Goal: Task Accomplishment & Management: Manage account settings

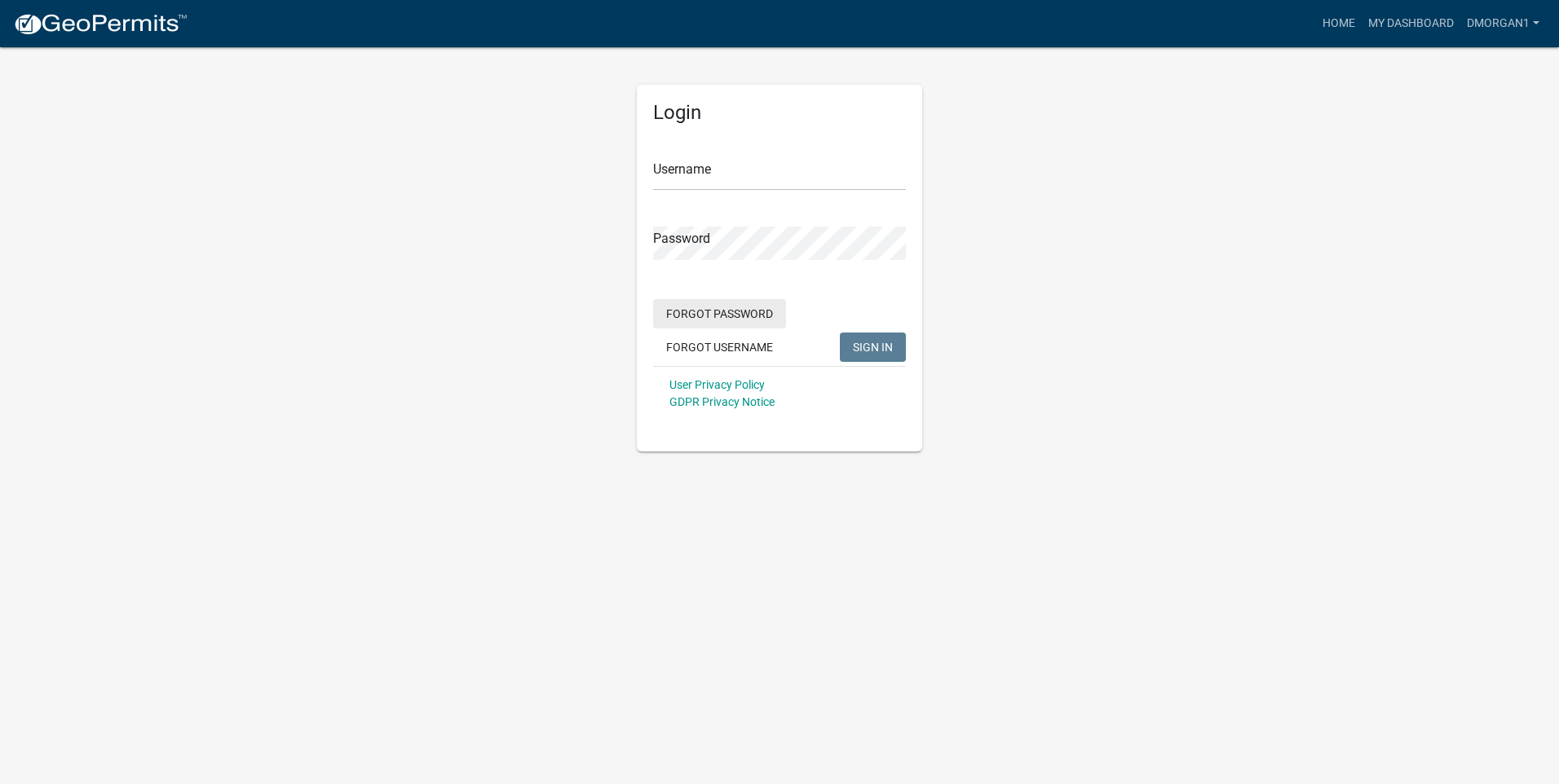
click at [732, 313] on button "Forgot Password" at bounding box center [719, 314] width 133 height 29
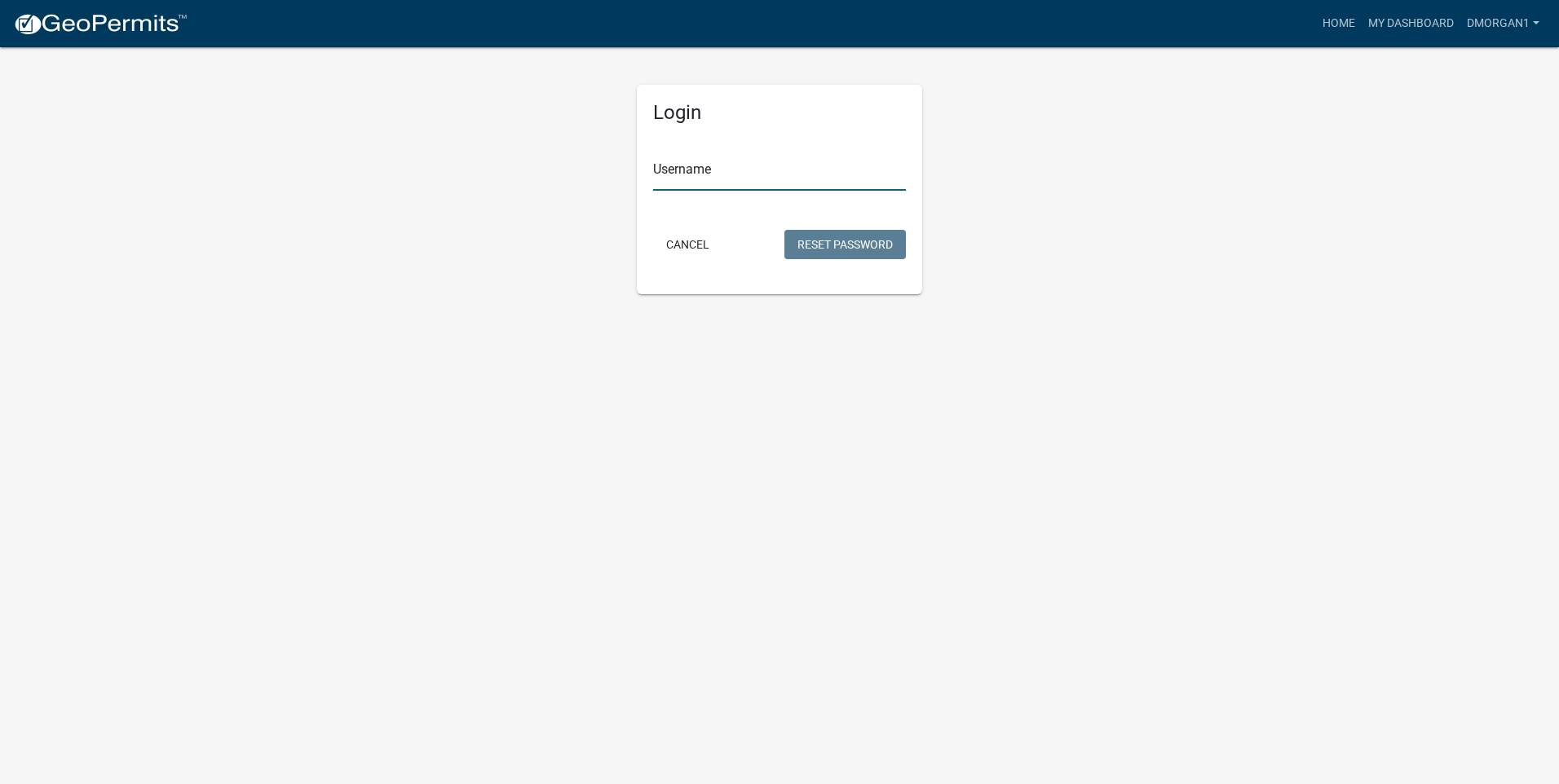
click at [733, 177] on input "Username" at bounding box center [779, 175] width 253 height 34
click at [857, 241] on button "Reset Password" at bounding box center [844, 244] width 121 height 29
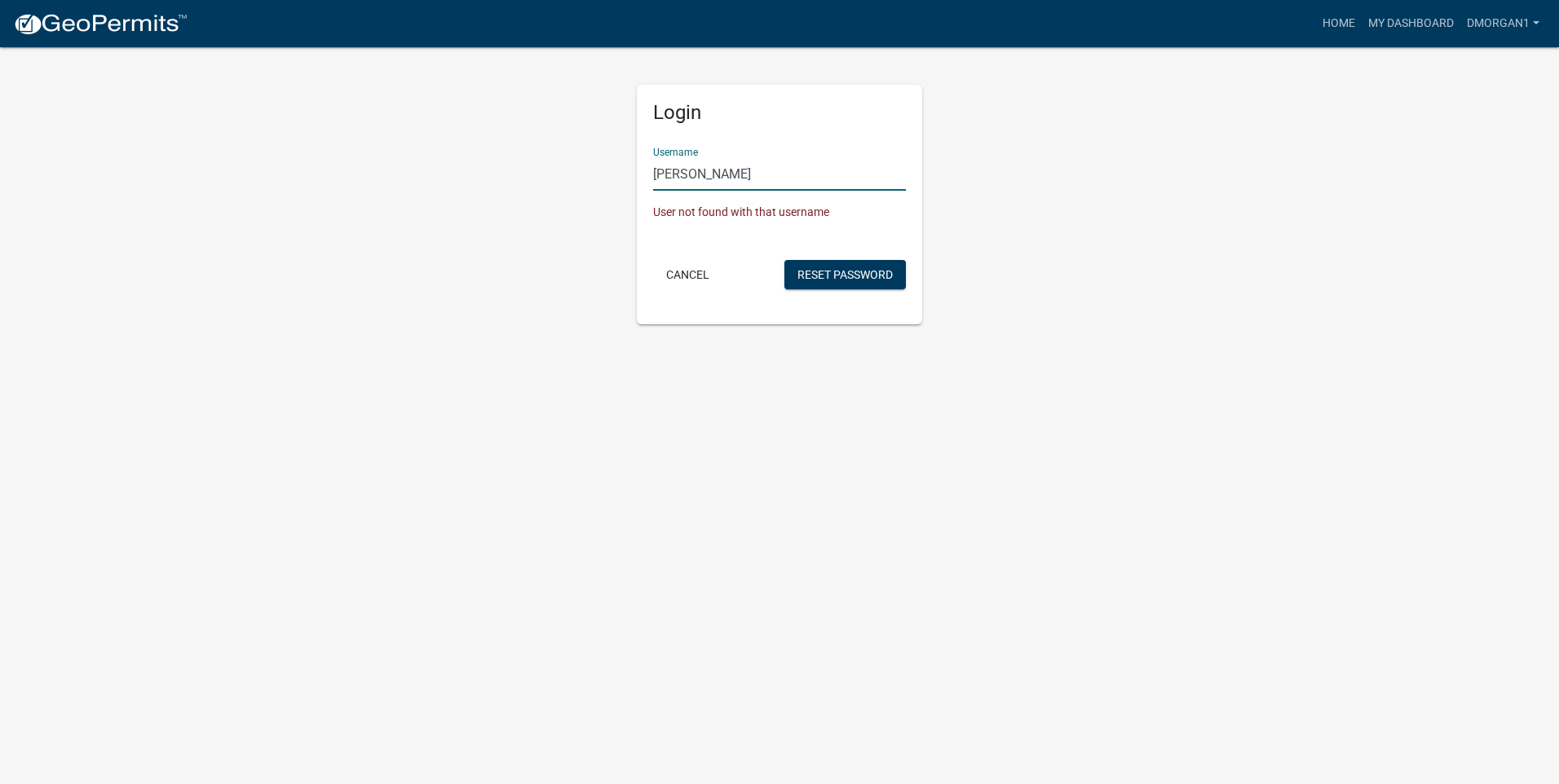
click at [793, 178] on input "[PERSON_NAME]" at bounding box center [779, 175] width 253 height 34
type input "l"
type input "lg build"
click at [844, 276] on button "Reset Password" at bounding box center [844, 274] width 121 height 29
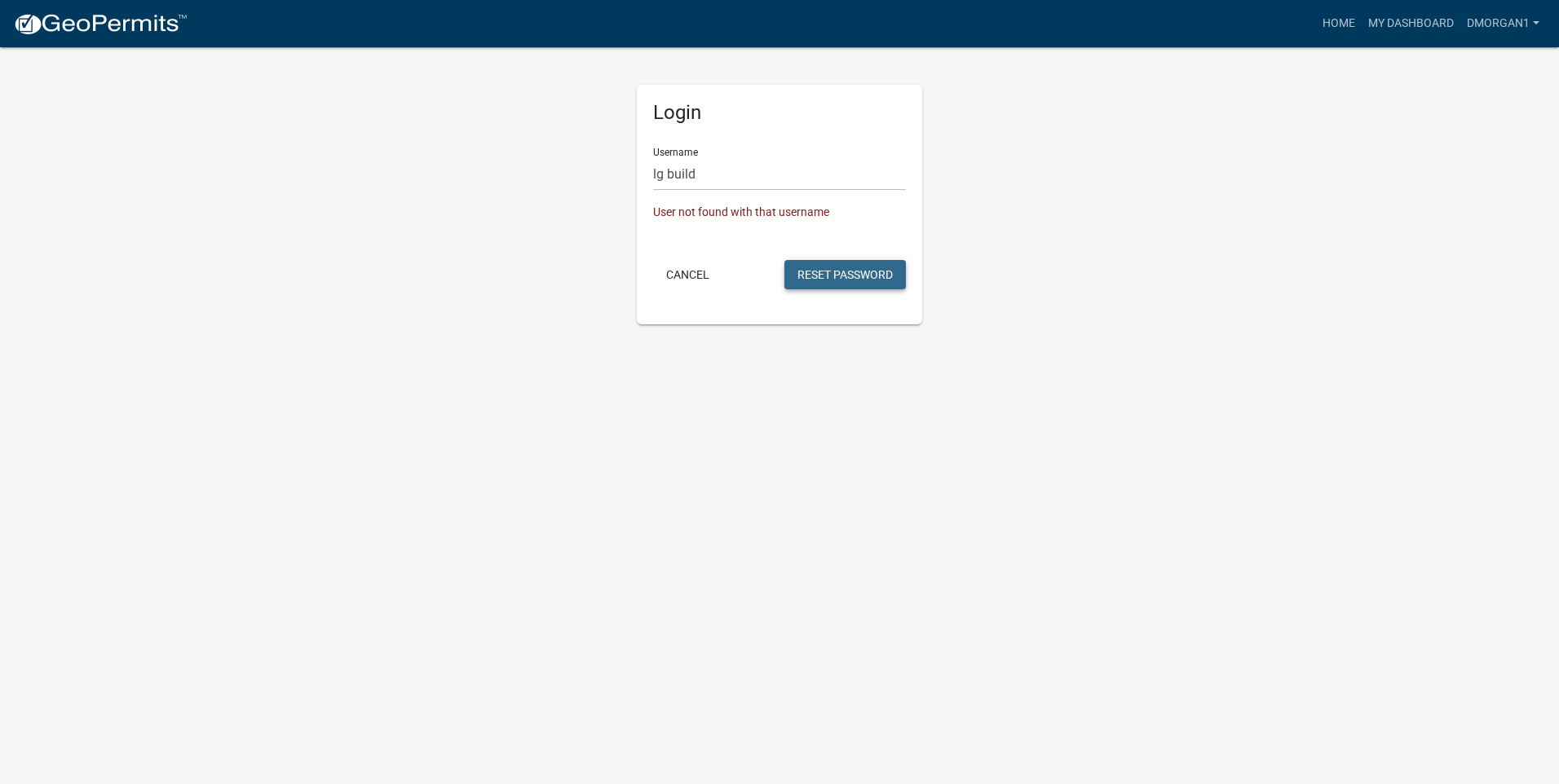
click at [844, 276] on button "Reset Password" at bounding box center [844, 274] width 121 height 29
click at [1511, 24] on link "DMorgan1" at bounding box center [1503, 23] width 85 height 31
click at [1471, 115] on link "Logout" at bounding box center [1480, 120] width 131 height 39
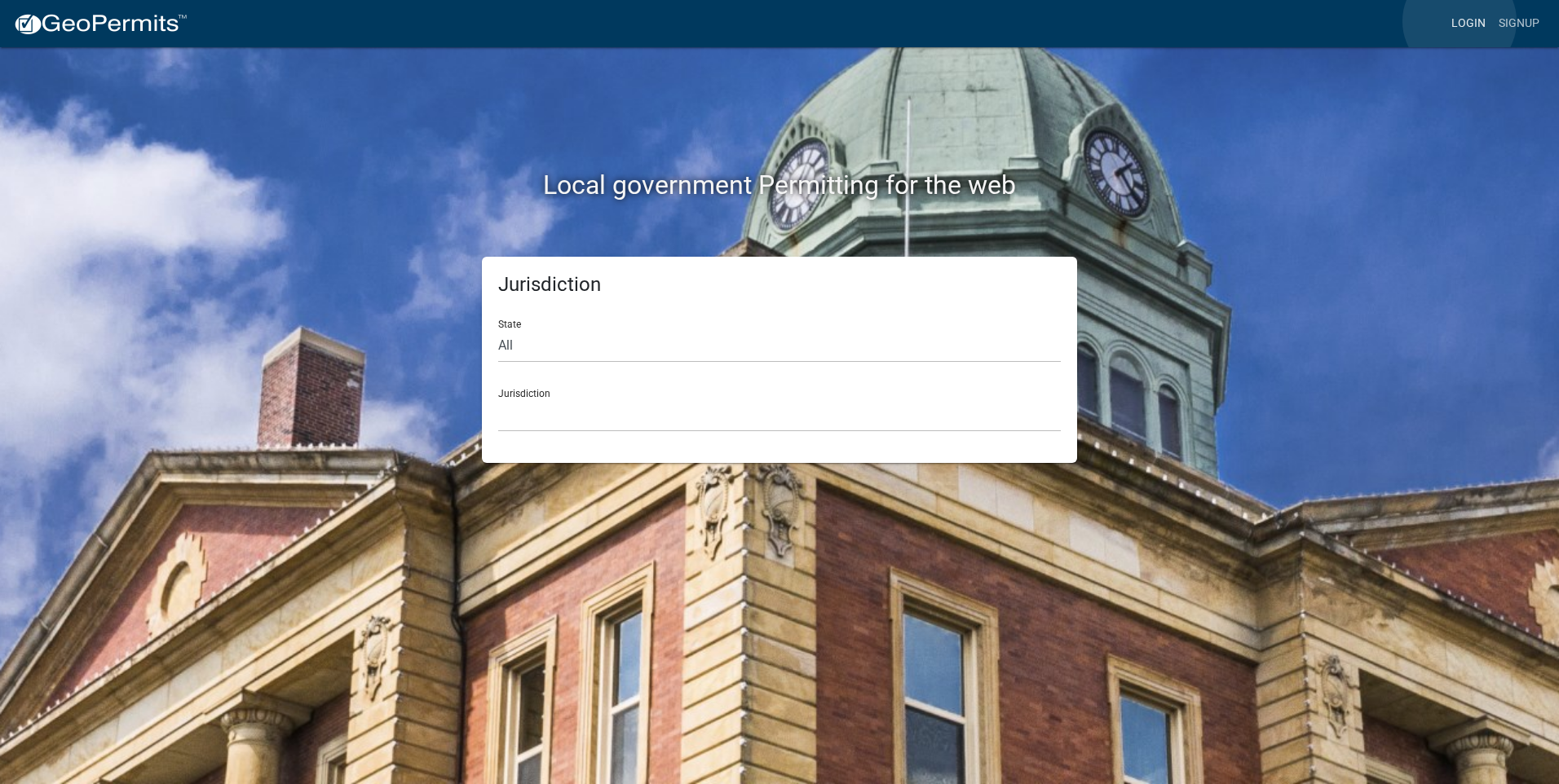
click at [1459, 22] on link "Login" at bounding box center [1468, 23] width 47 height 31
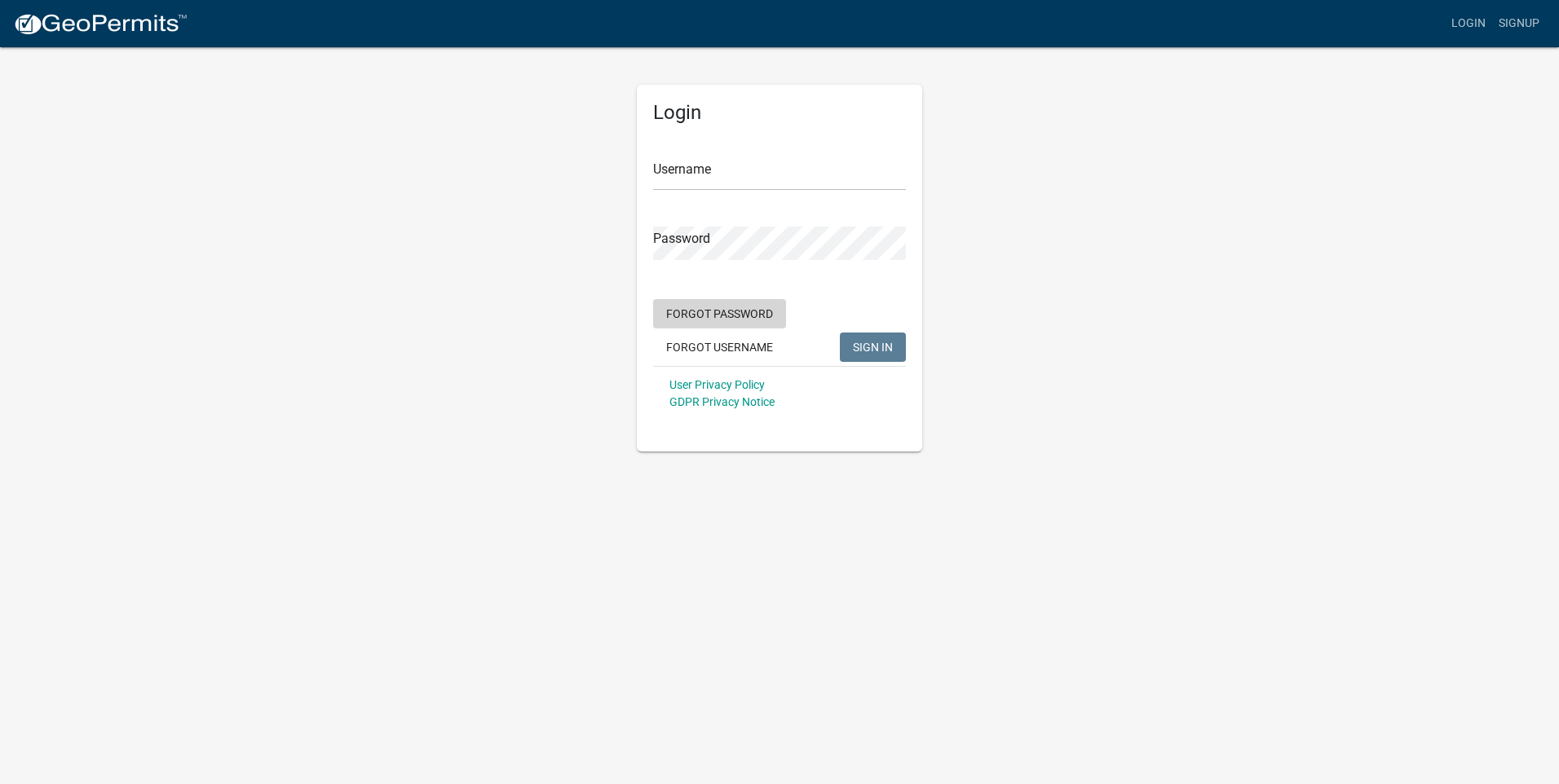
click at [732, 317] on button "Forgot Password" at bounding box center [719, 314] width 133 height 29
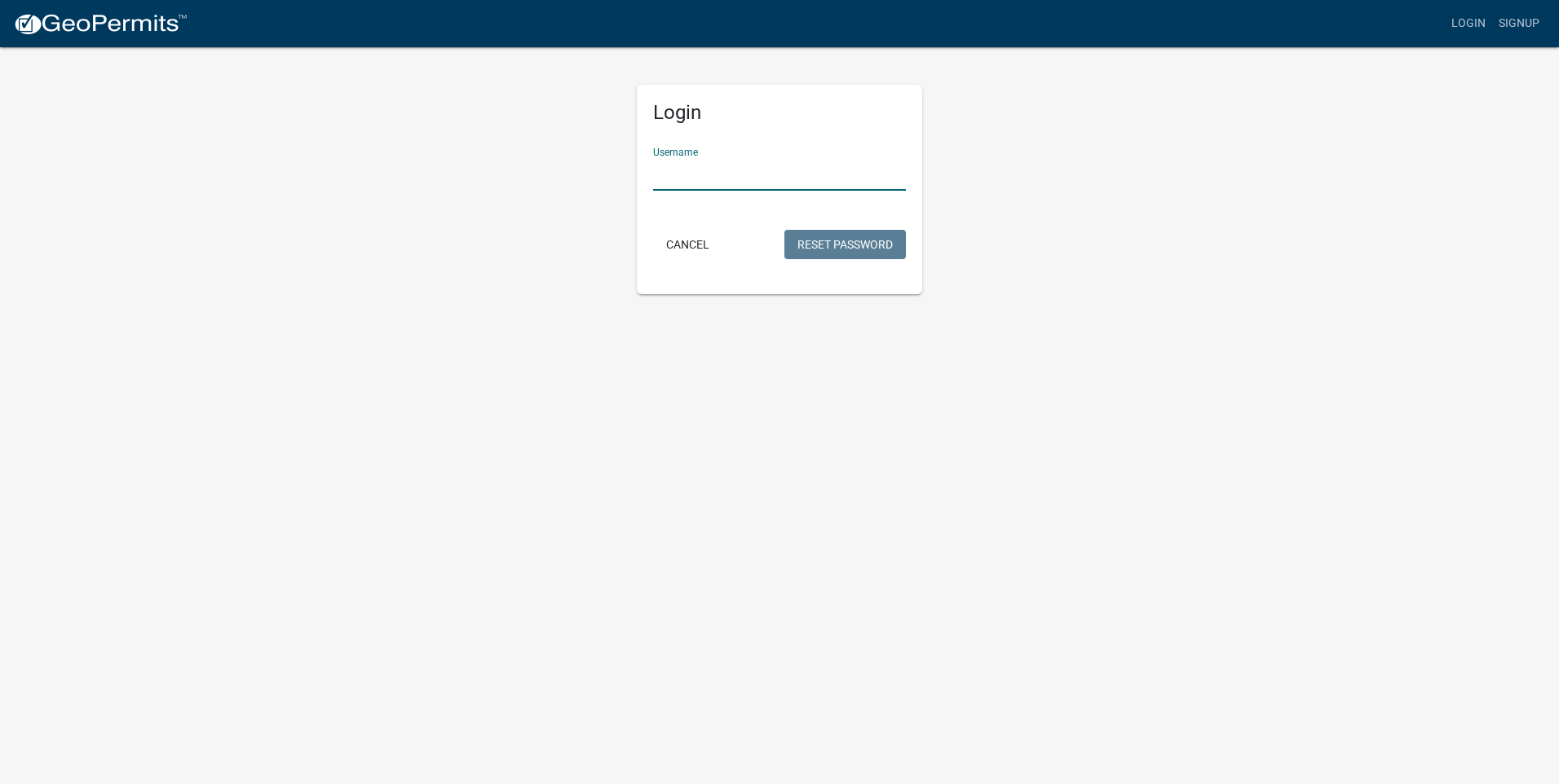
click at [770, 177] on input "Username" at bounding box center [779, 175] width 253 height 34
click at [784, 230] on button "Reset Password" at bounding box center [844, 244] width 121 height 29
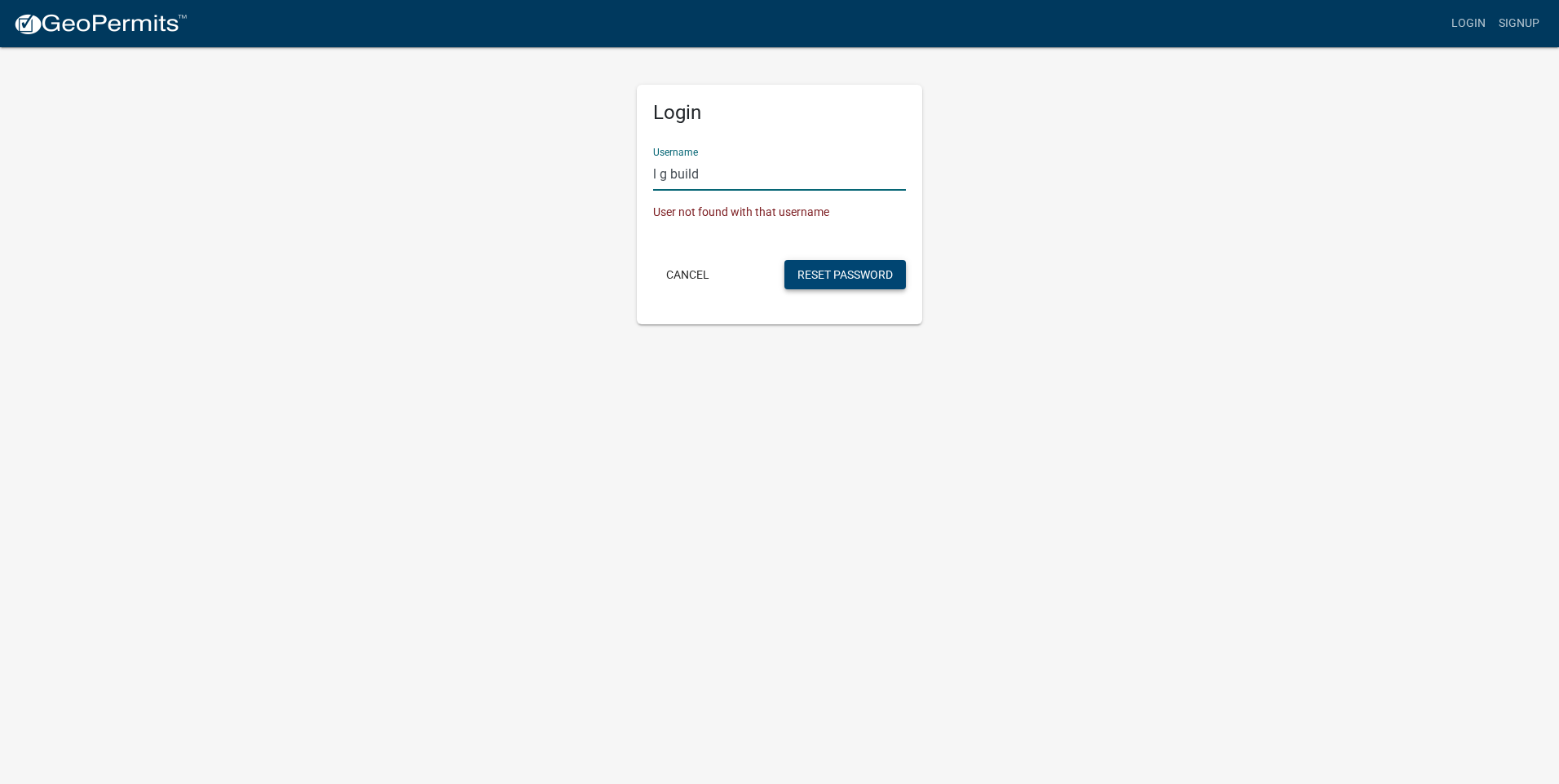
type input "l g build"
click at [829, 274] on button "Reset Password" at bounding box center [844, 274] width 121 height 29
click at [693, 264] on button "Cancel" at bounding box center [687, 274] width 69 height 29
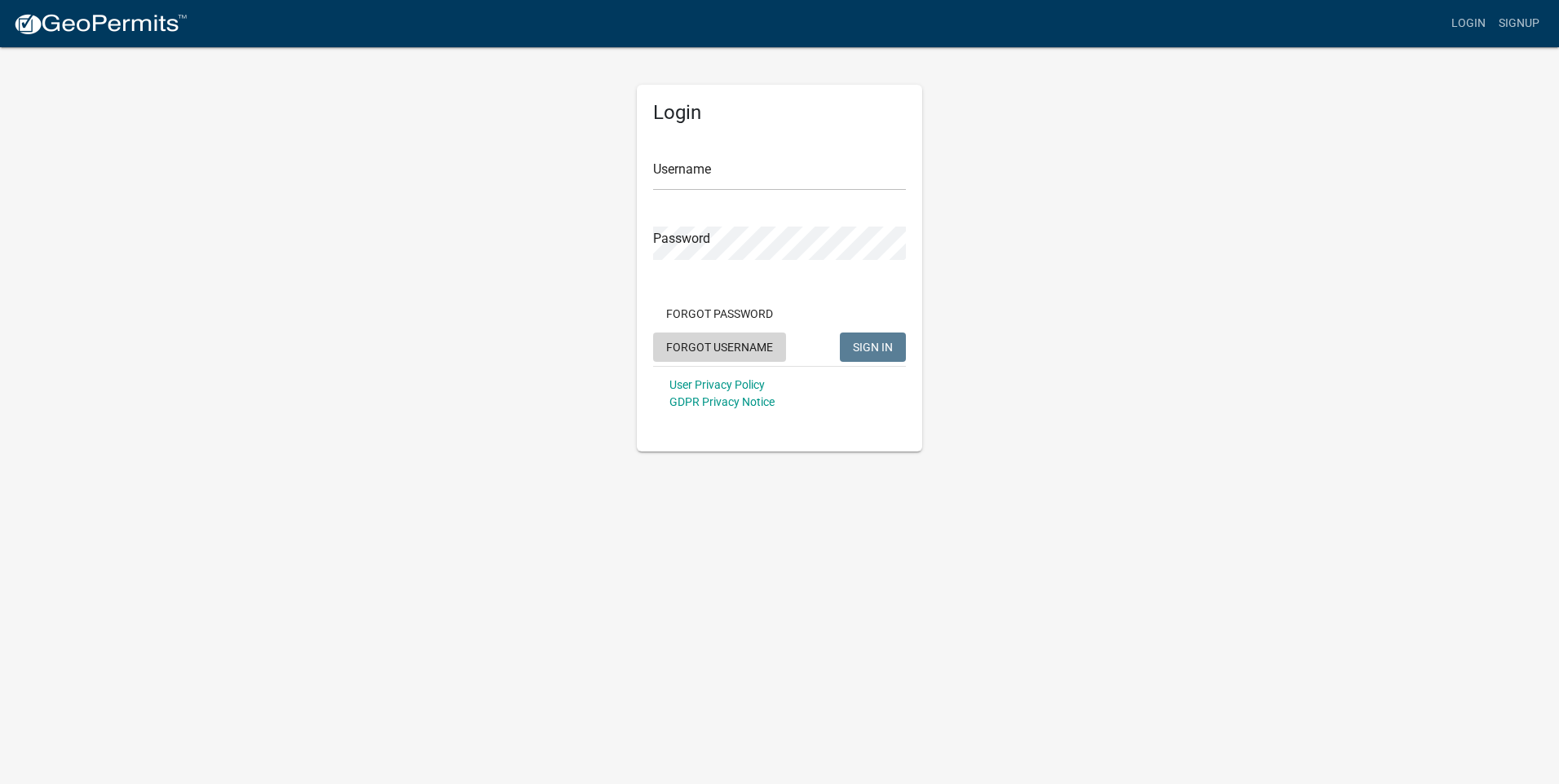
click at [712, 360] on button "Forgot Username" at bounding box center [719, 346] width 133 height 29
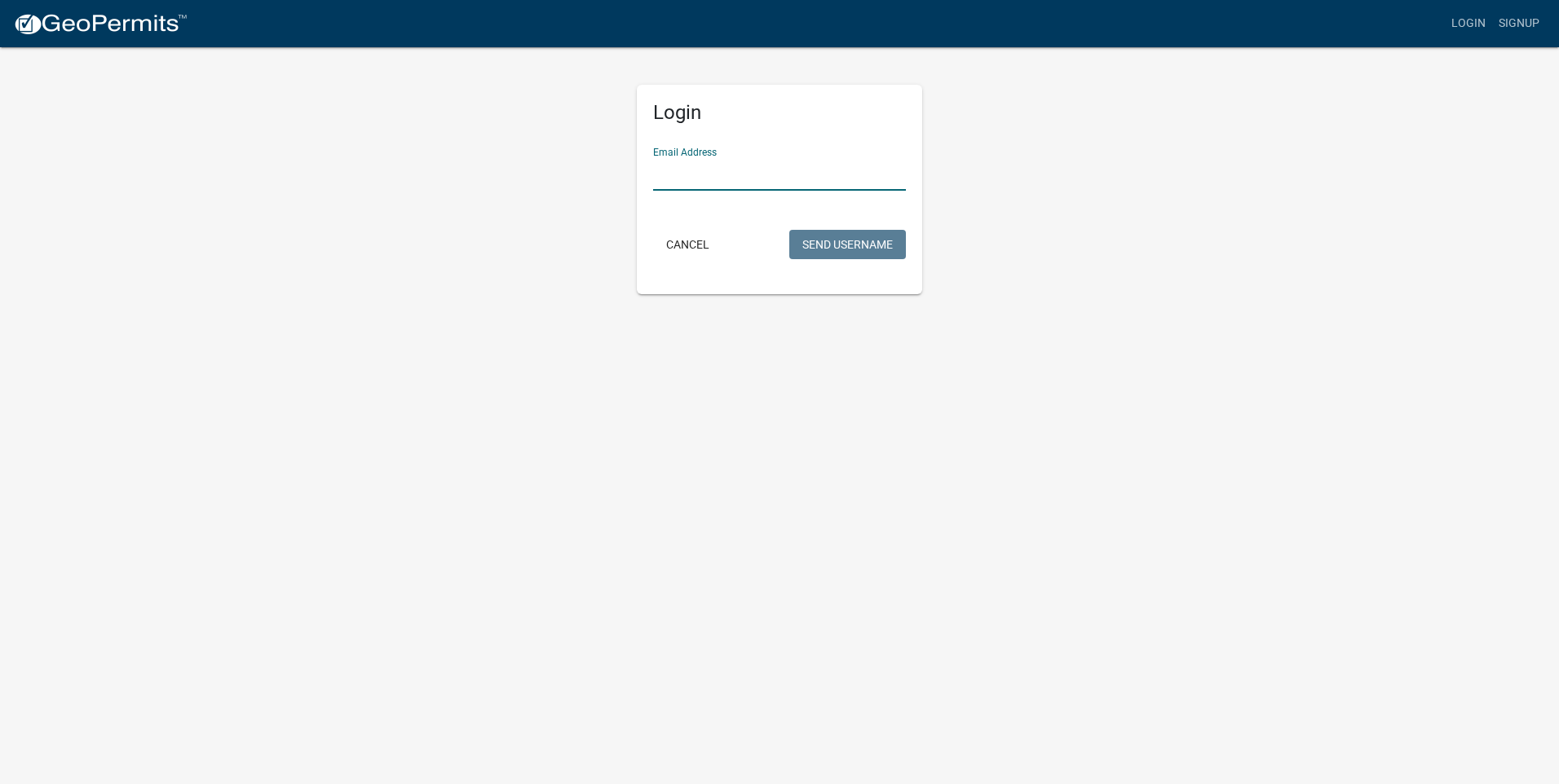
click at [674, 184] on input "Email Address" at bounding box center [779, 175] width 253 height 34
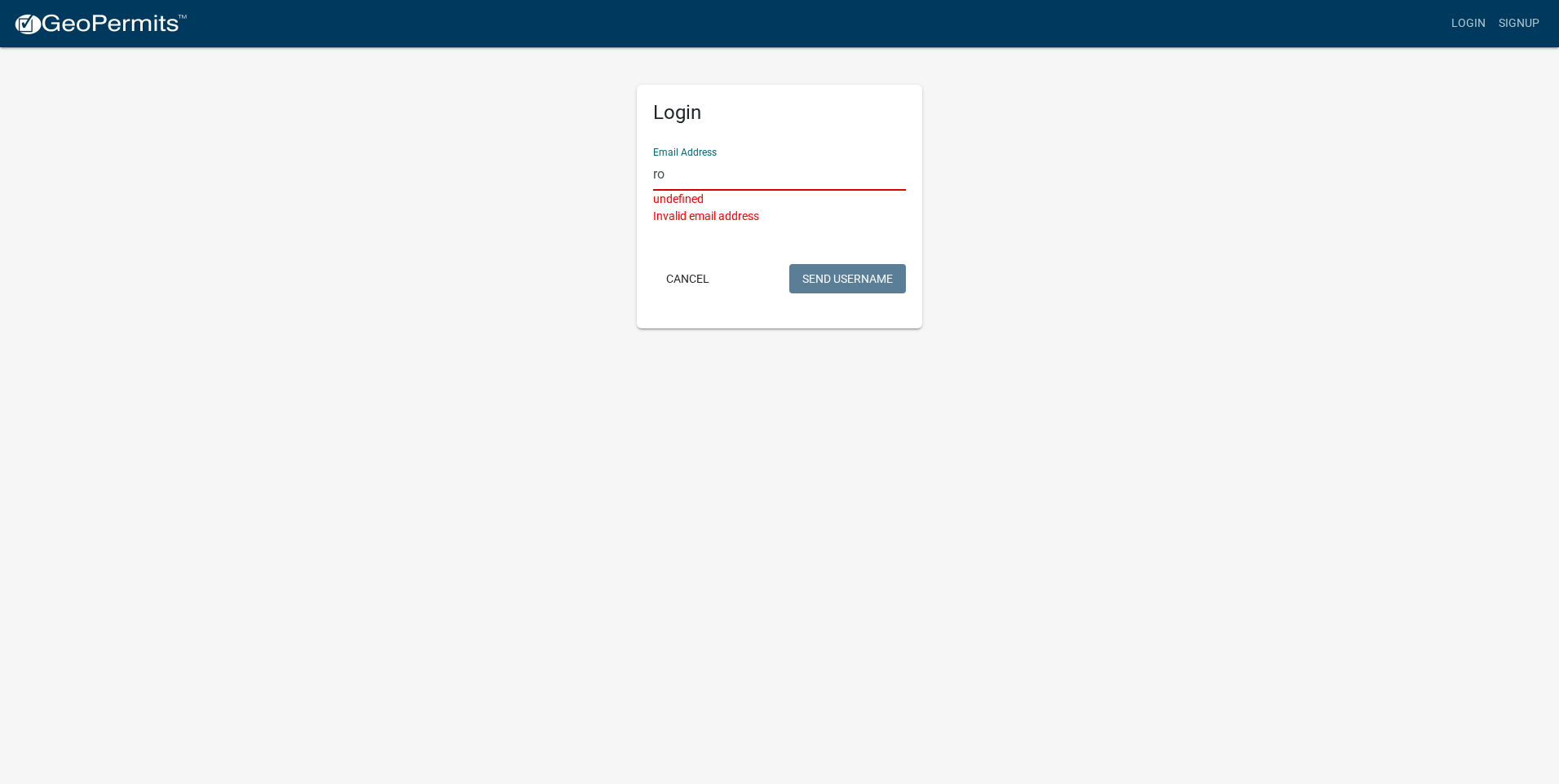
type input "r"
click at [658, 176] on input "[PERSON_NAME][EMAIL_ADDRESS][DOMAIN_NAME]" at bounding box center [779, 175] width 253 height 34
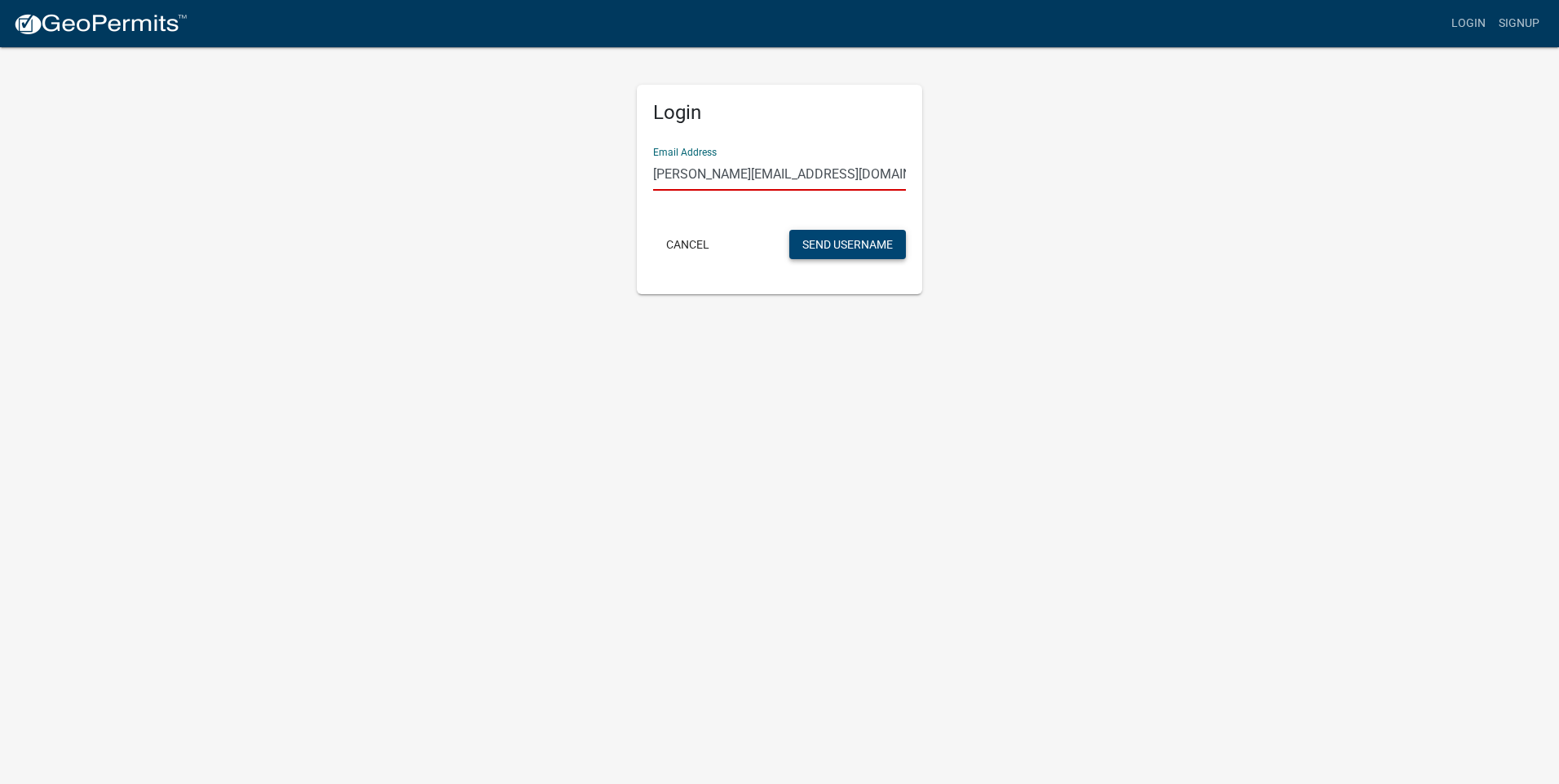
type input "[PERSON_NAME][EMAIL_ADDRESS][DOMAIN_NAME]"
click at [815, 242] on button "Send Username" at bounding box center [847, 244] width 116 height 29
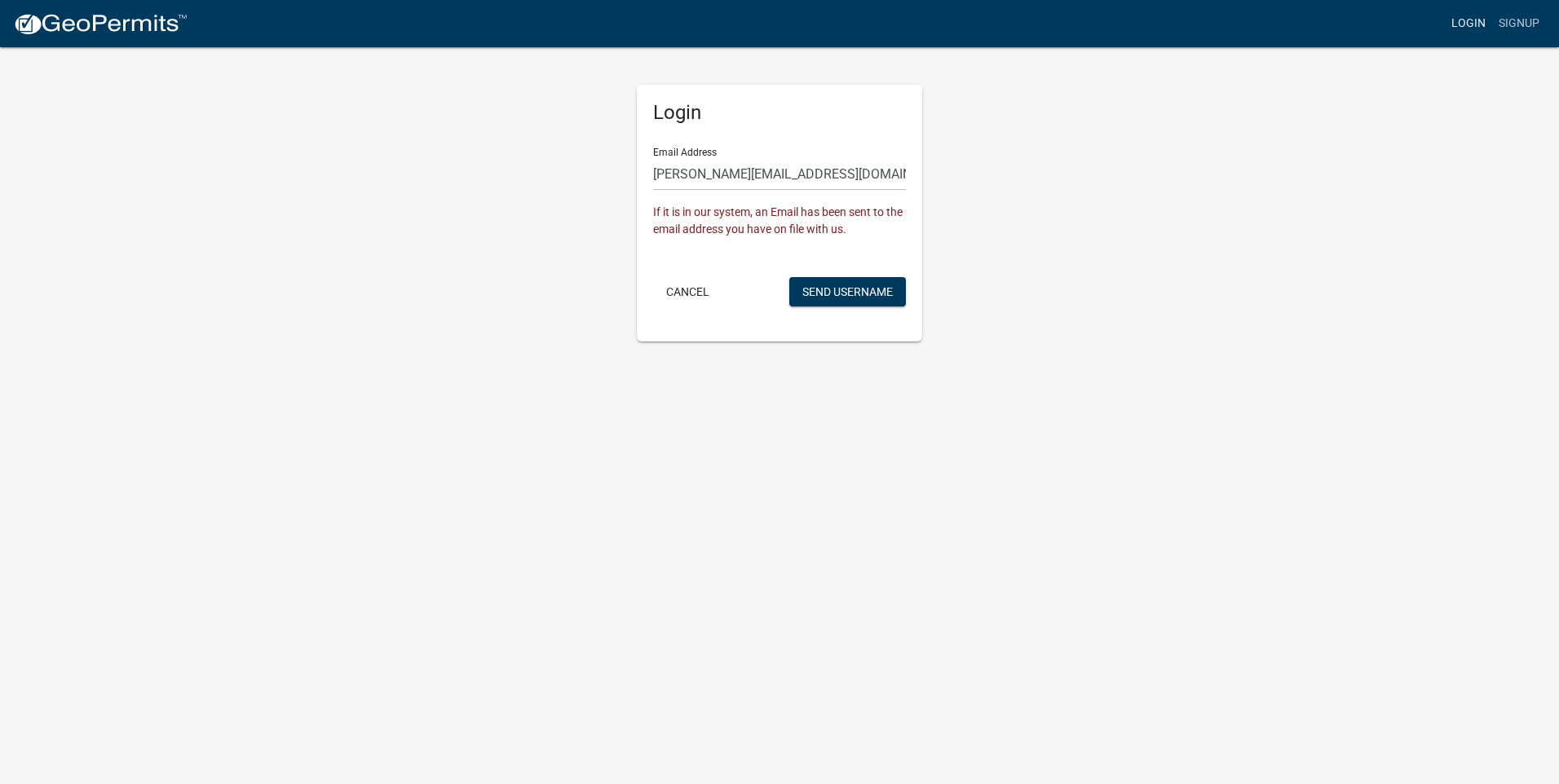
click at [1485, 22] on link "Login" at bounding box center [1468, 23] width 47 height 31
click at [1459, 21] on link "Login" at bounding box center [1468, 23] width 47 height 31
click at [697, 288] on button "Cancel" at bounding box center [687, 291] width 69 height 29
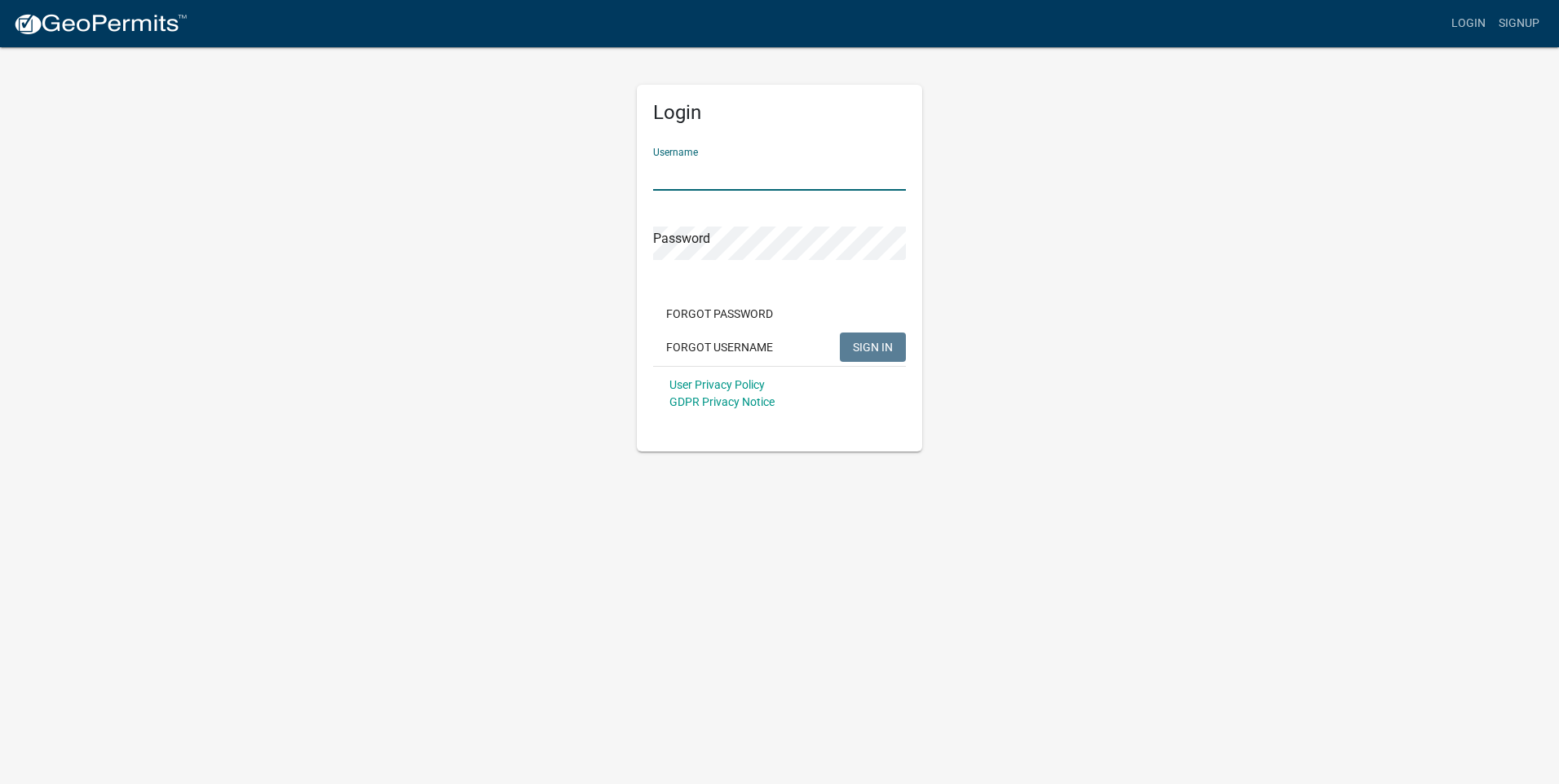
click at [711, 185] on input "Username" at bounding box center [779, 175] width 253 height 34
type input "l g building"
click at [864, 345] on span "SIGN IN" at bounding box center [872, 346] width 40 height 13
